Goal: Check status

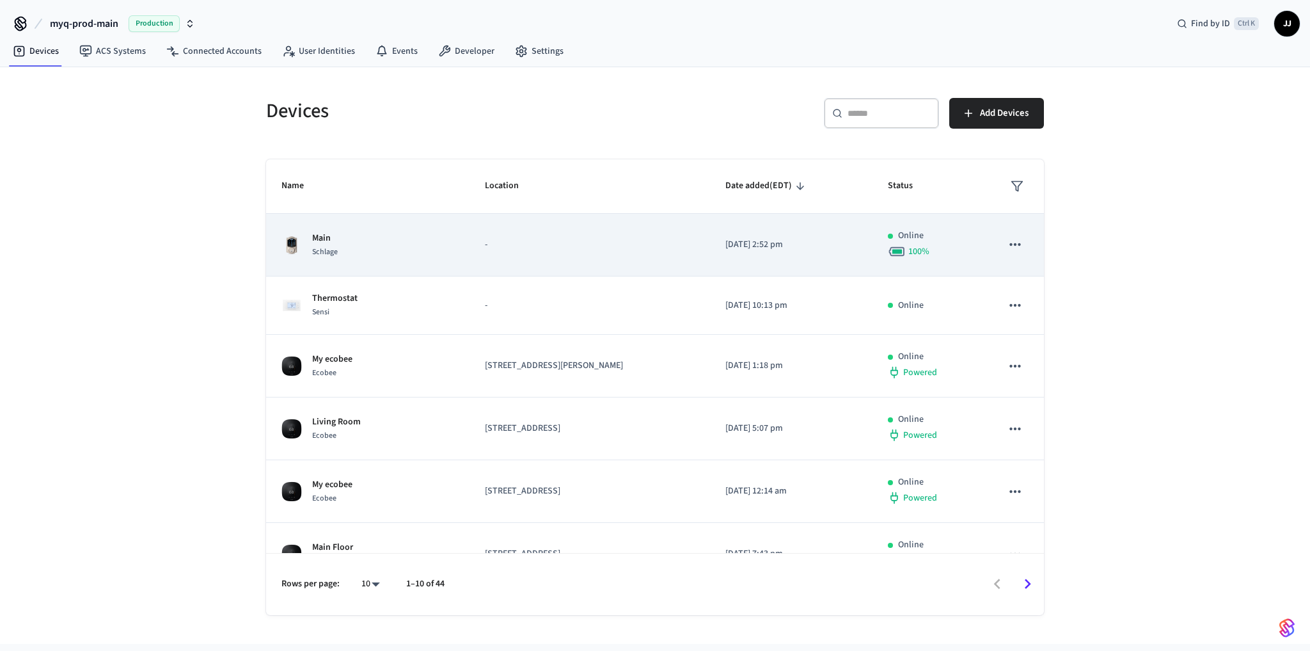
click at [470, 260] on td "-" at bounding box center [590, 245] width 241 height 63
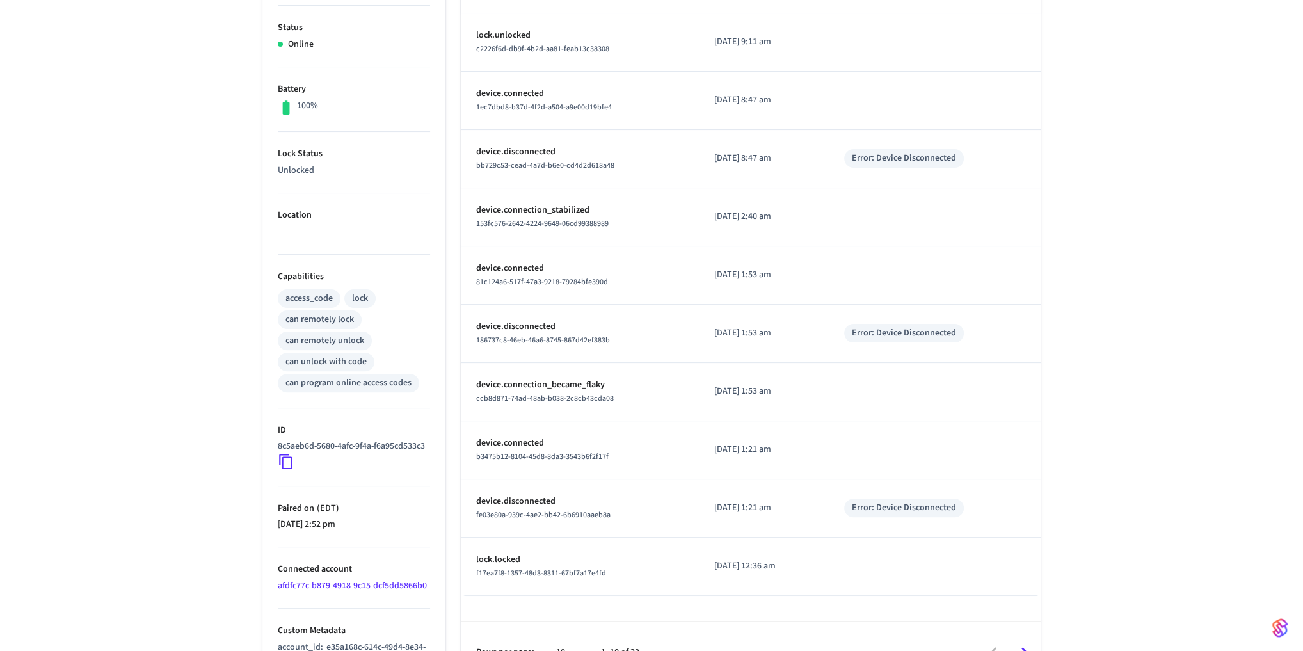
scroll to position [308, 0]
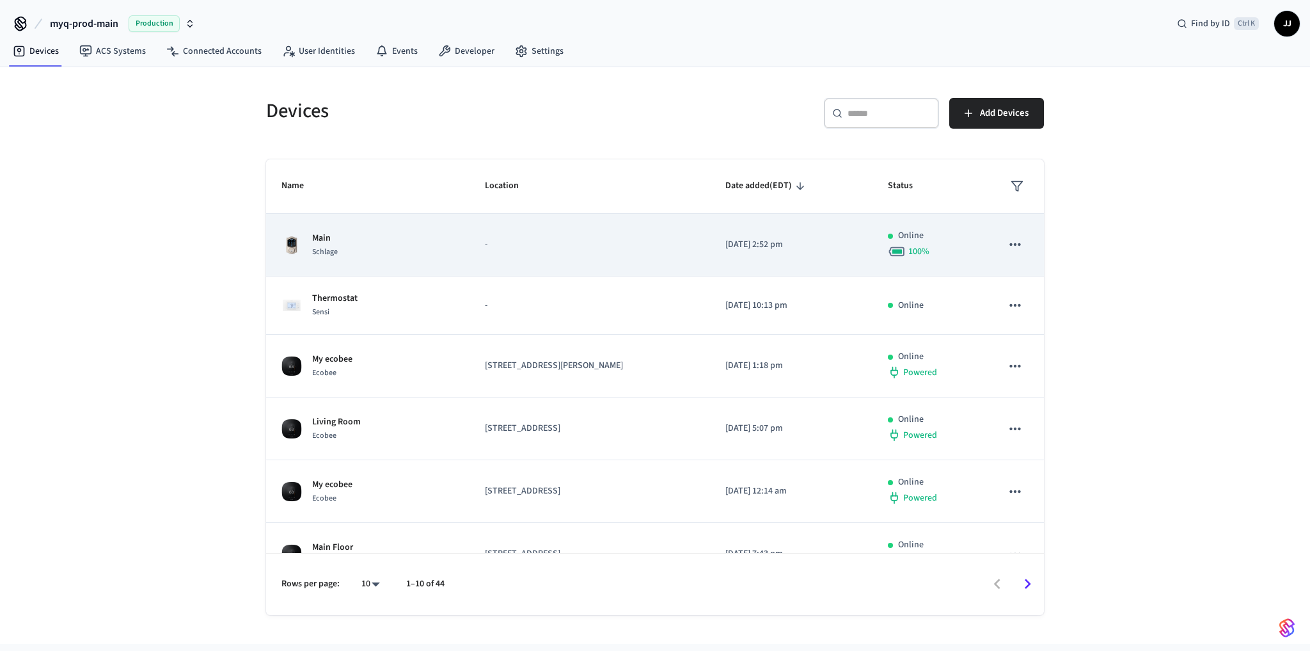
click at [326, 237] on p "Main" at bounding box center [325, 238] width 26 height 13
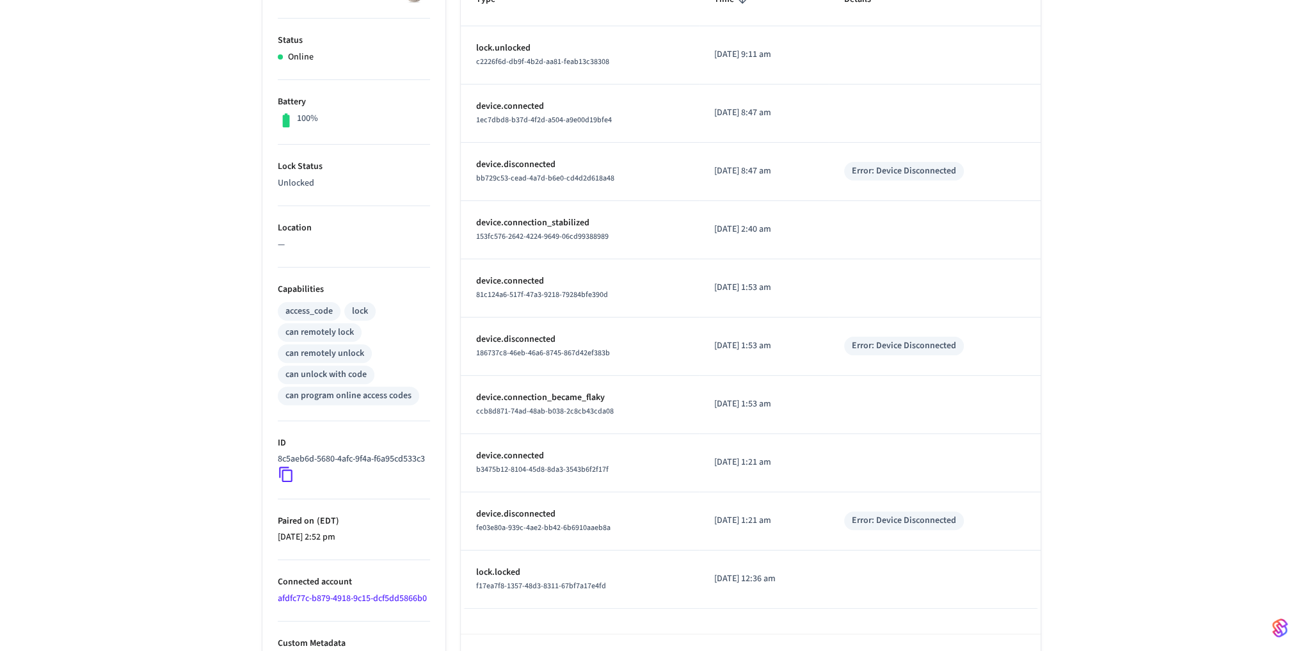
scroll to position [308, 0]
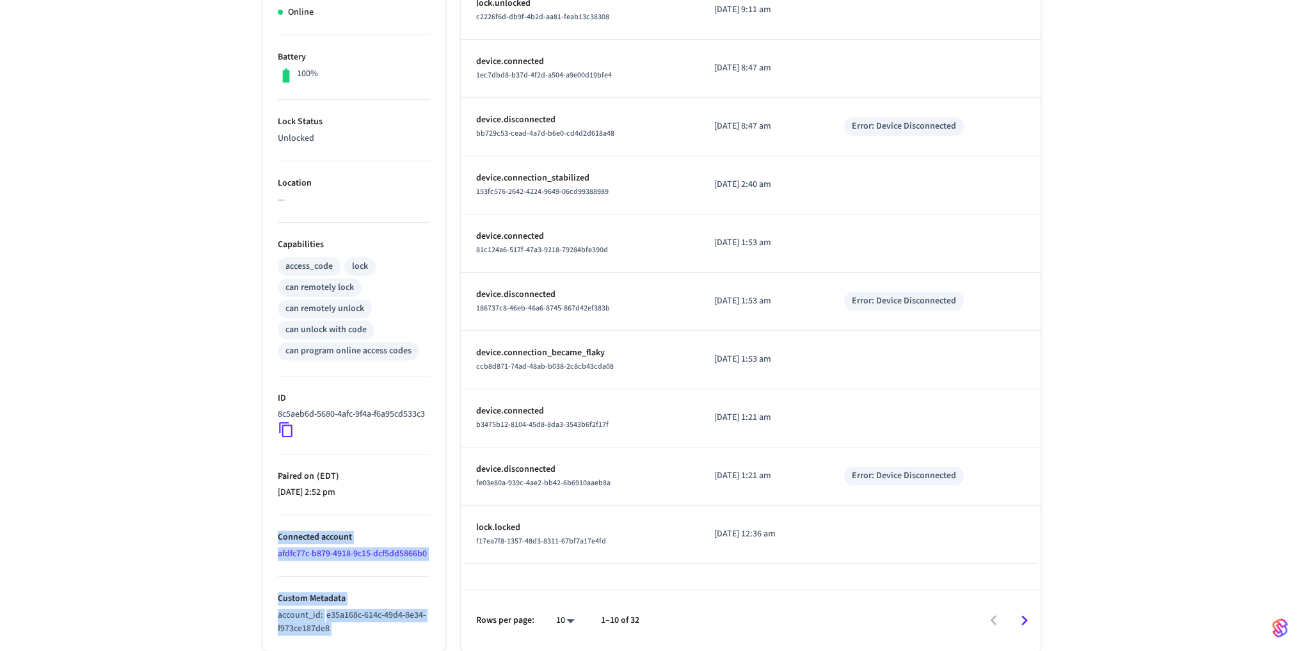
drag, startPoint x: 252, startPoint y: 540, endPoint x: 487, endPoint y: 567, distance: 236.4
click at [487, 567] on div "Properties Type Schlage Status Online Battery 100% Lock Status Unlocked Locatio…" at bounding box center [643, 261] width 793 height 777
click at [214, 573] on div "Main ​ ​ Properties Type Schlage Status Online Battery 100% Lock Status Unlocke…" at bounding box center [651, 224] width 1303 height 854
click at [67, 273] on div "Main ​ ​ Properties Type Schlage Status Online Battery 100% Lock Status Unlocke…" at bounding box center [651, 224] width 1303 height 854
click at [133, 302] on div "Main ​ ​ Properties Type Schlage Status Online Battery 100% Lock Status Unlocke…" at bounding box center [651, 224] width 1303 height 854
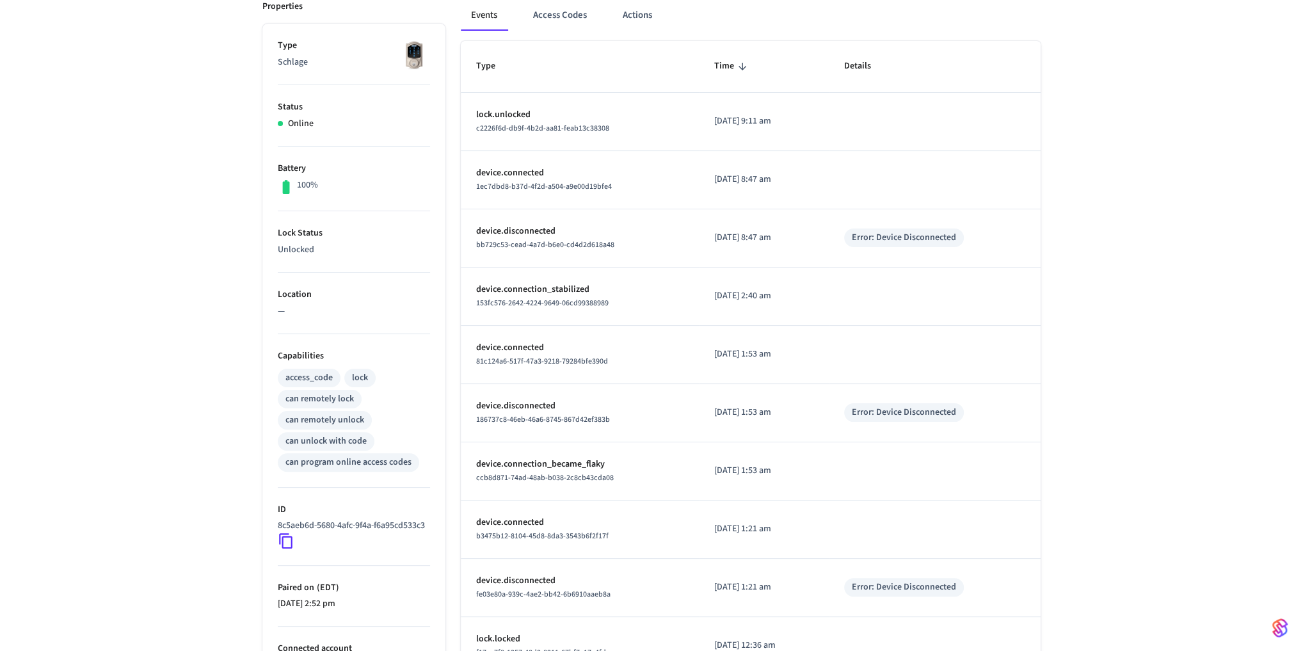
scroll to position [0, 0]
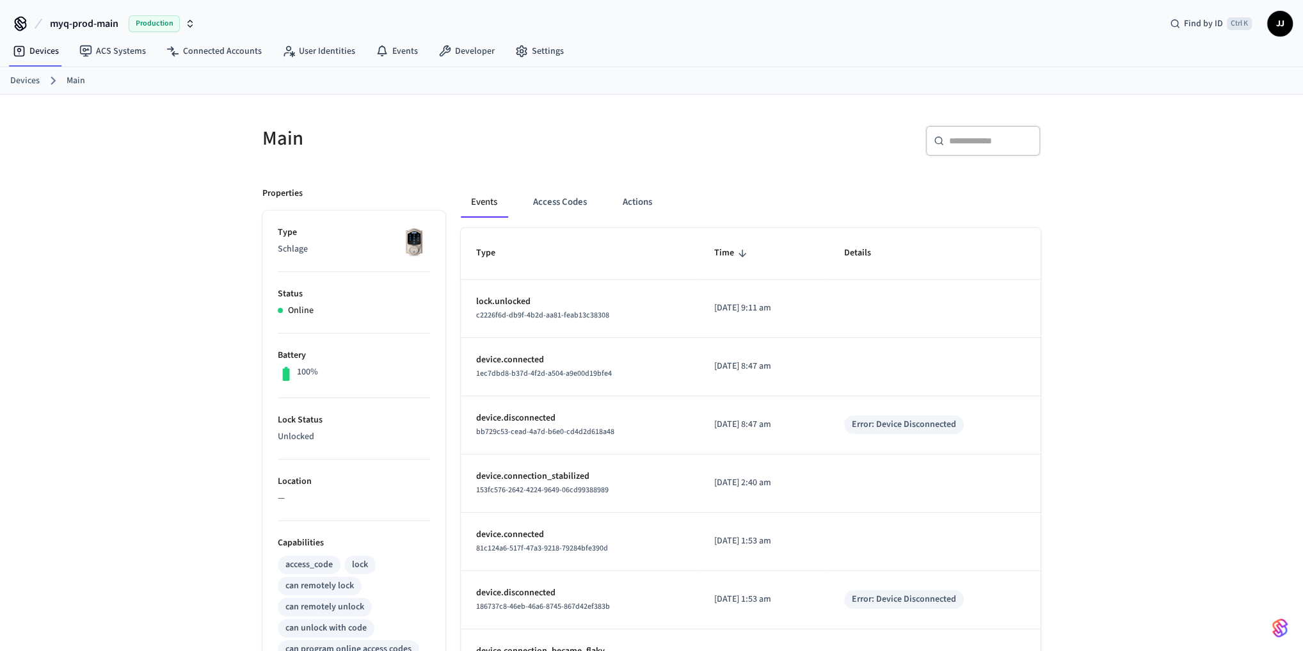
drag, startPoint x: 1038, startPoint y: 381, endPoint x: 1018, endPoint y: 407, distance: 32.4
click at [1038, 381] on td "sticky table" at bounding box center [934, 367] width 212 height 58
